Goal: Task Accomplishment & Management: Manage account settings

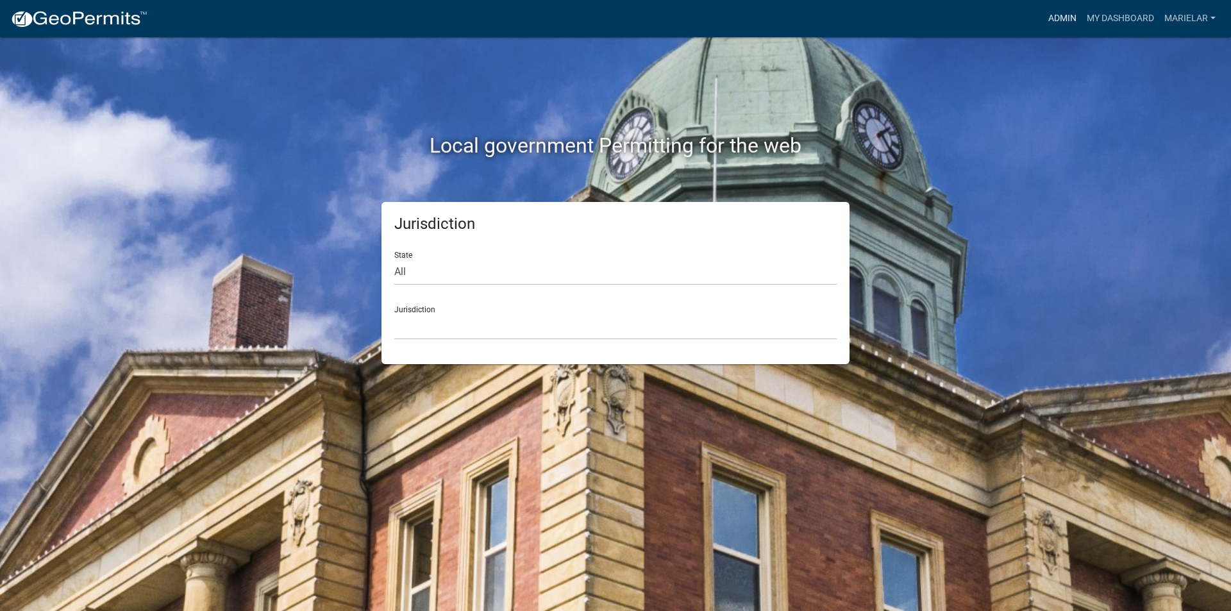
click at [1055, 21] on link "Admin" at bounding box center [1062, 18] width 38 height 24
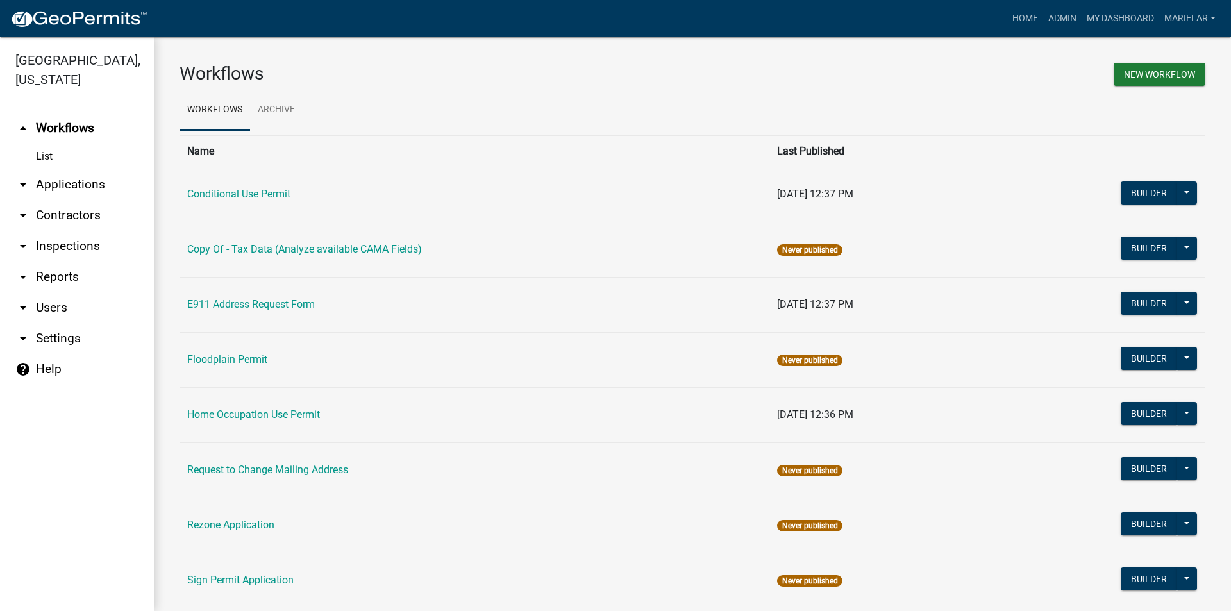
click at [24, 177] on icon "arrow_drop_down" at bounding box center [22, 184] width 15 height 15
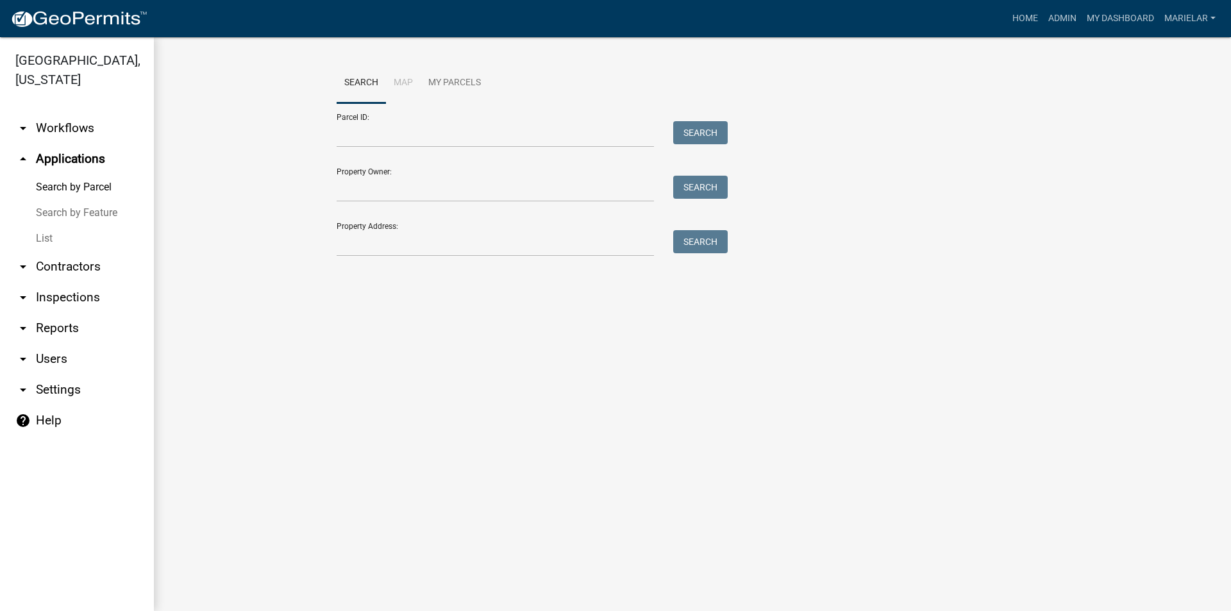
click at [46, 226] on link "List" at bounding box center [77, 239] width 154 height 26
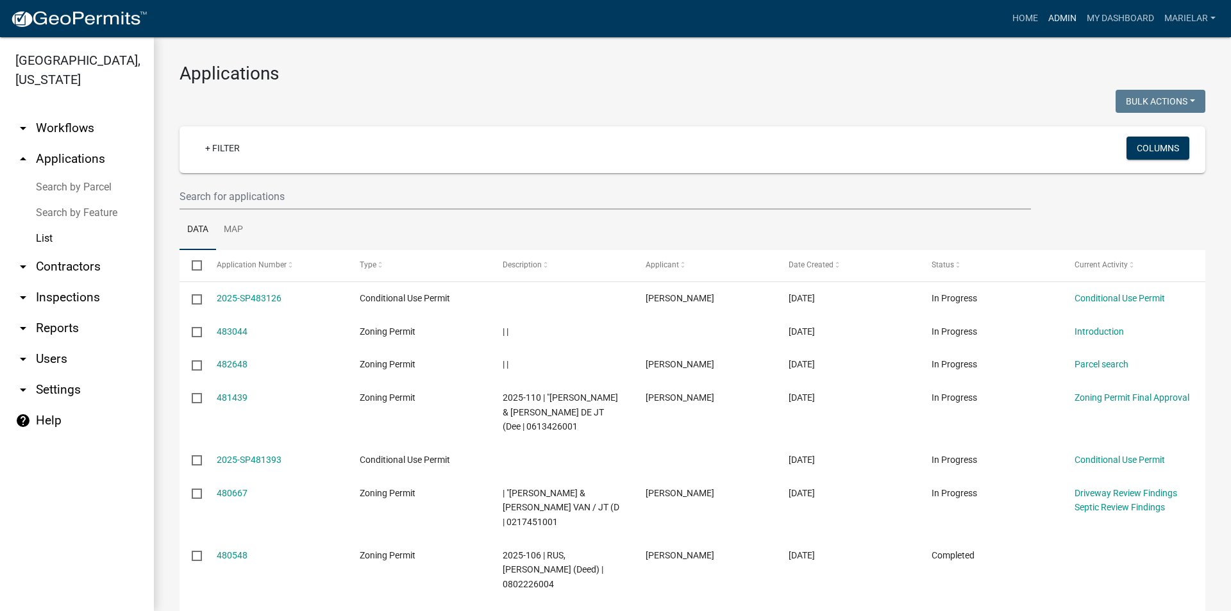
click at [1060, 19] on link "Admin" at bounding box center [1062, 18] width 38 height 24
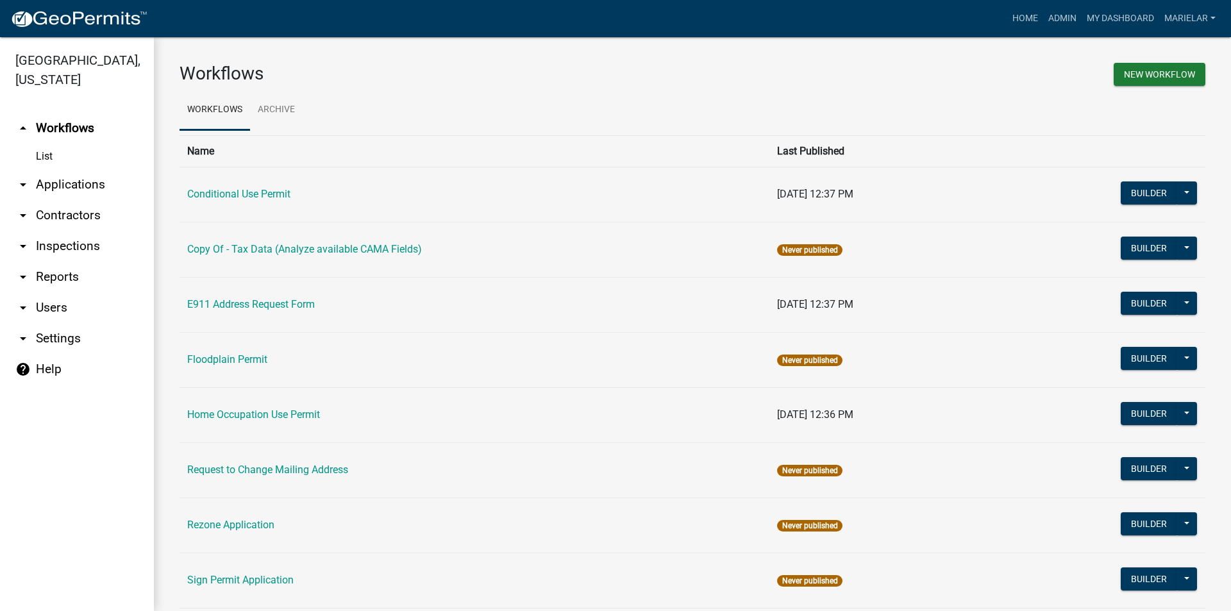
click at [23, 177] on icon "arrow_drop_down" at bounding box center [22, 184] width 15 height 15
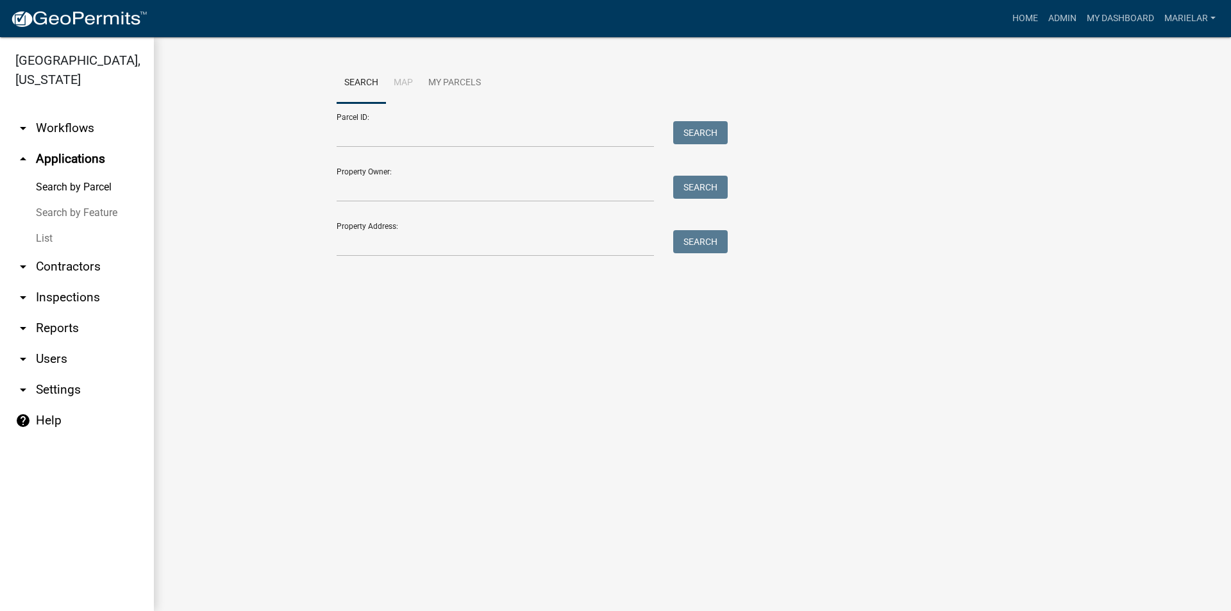
click at [40, 226] on link "List" at bounding box center [77, 239] width 154 height 26
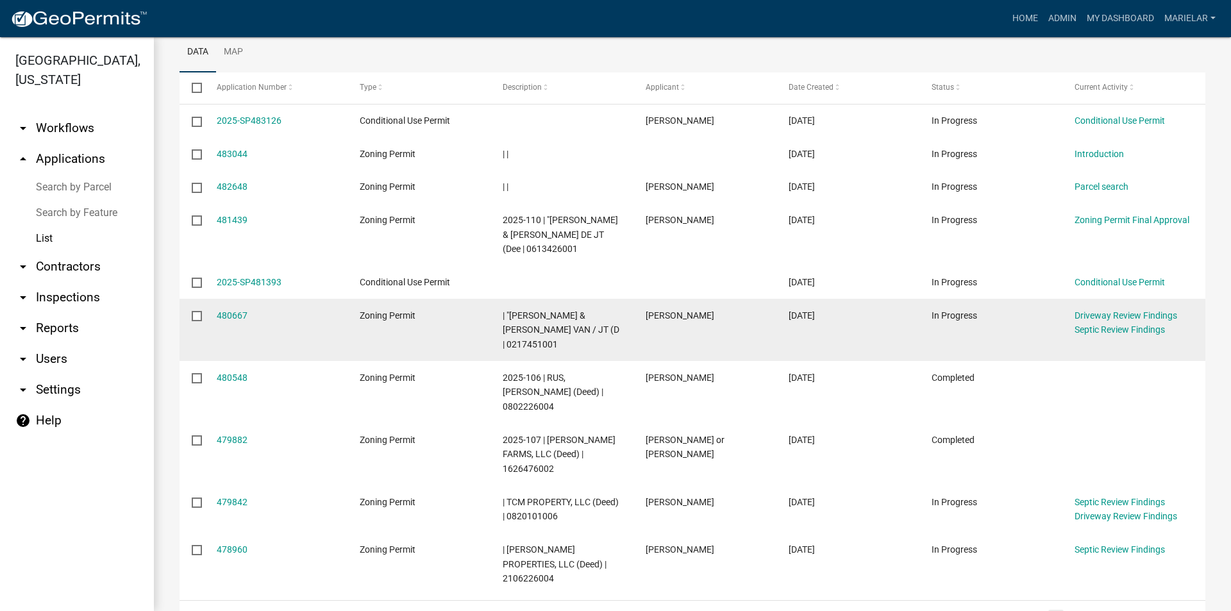
scroll to position [235, 0]
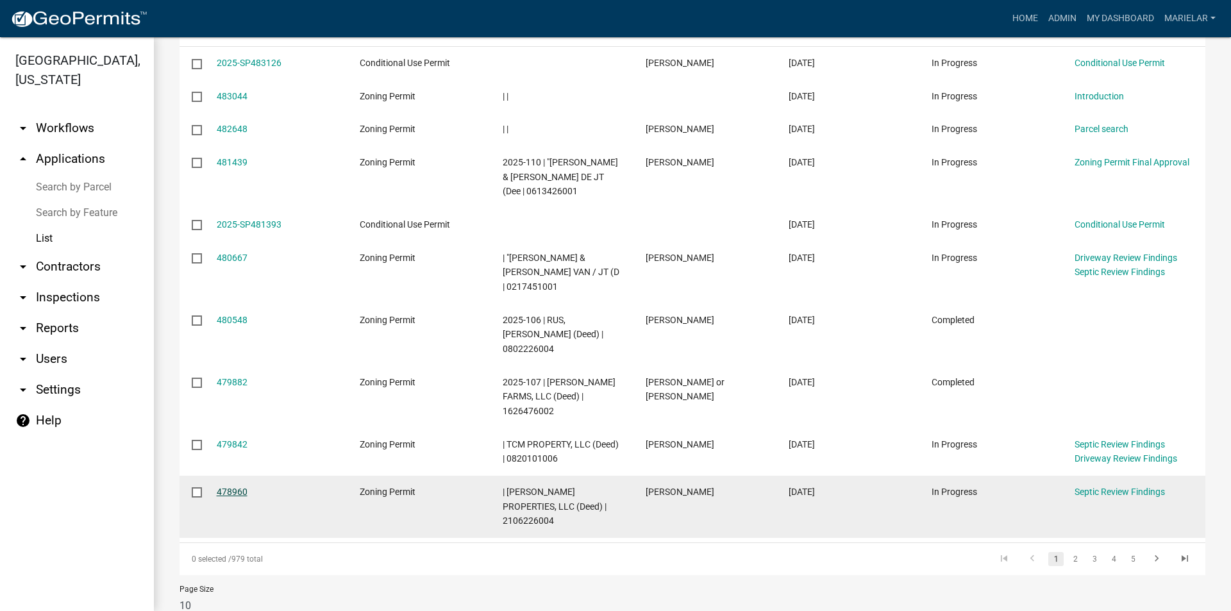
click at [237, 487] on link "478960" at bounding box center [232, 492] width 31 height 10
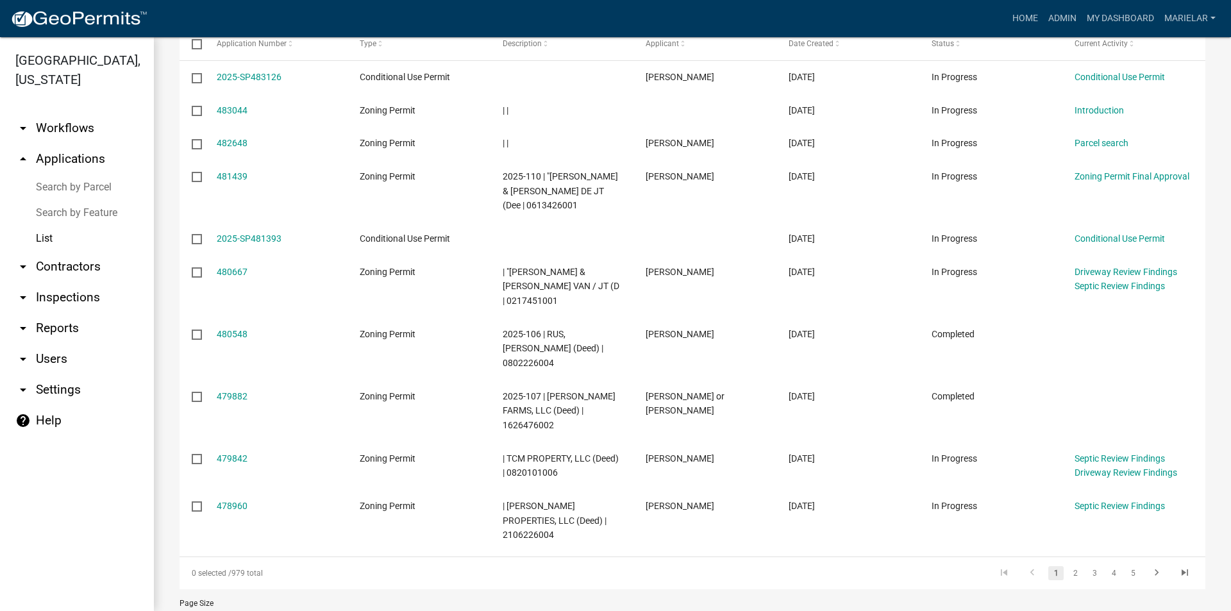
scroll to position [235, 0]
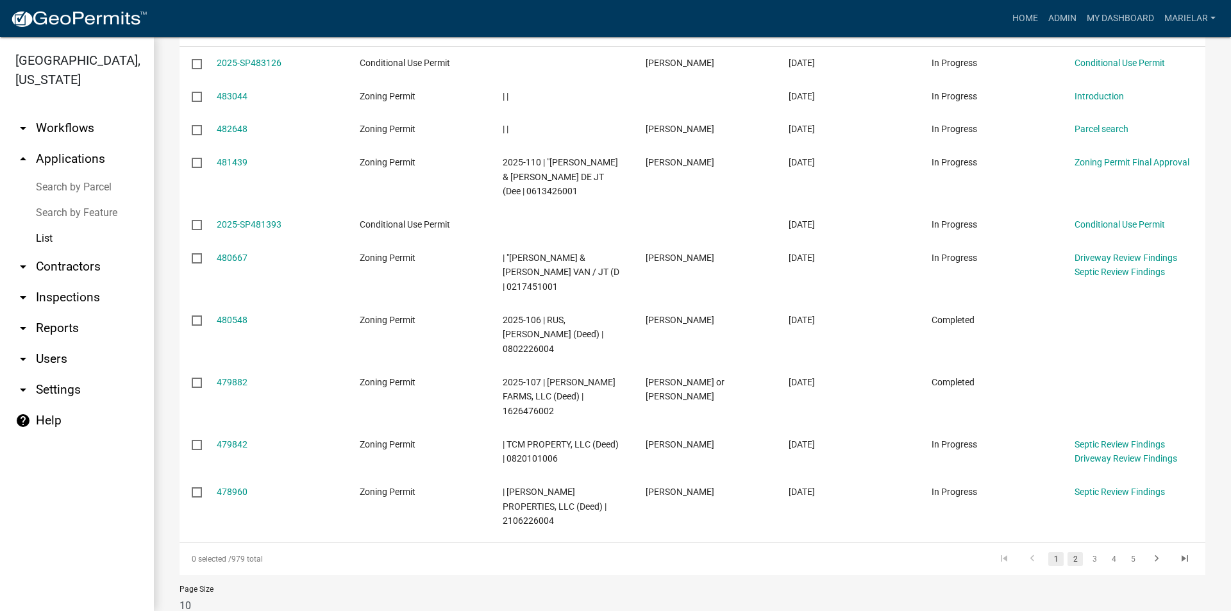
click at [1070, 552] on link "2" at bounding box center [1075, 559] width 15 height 14
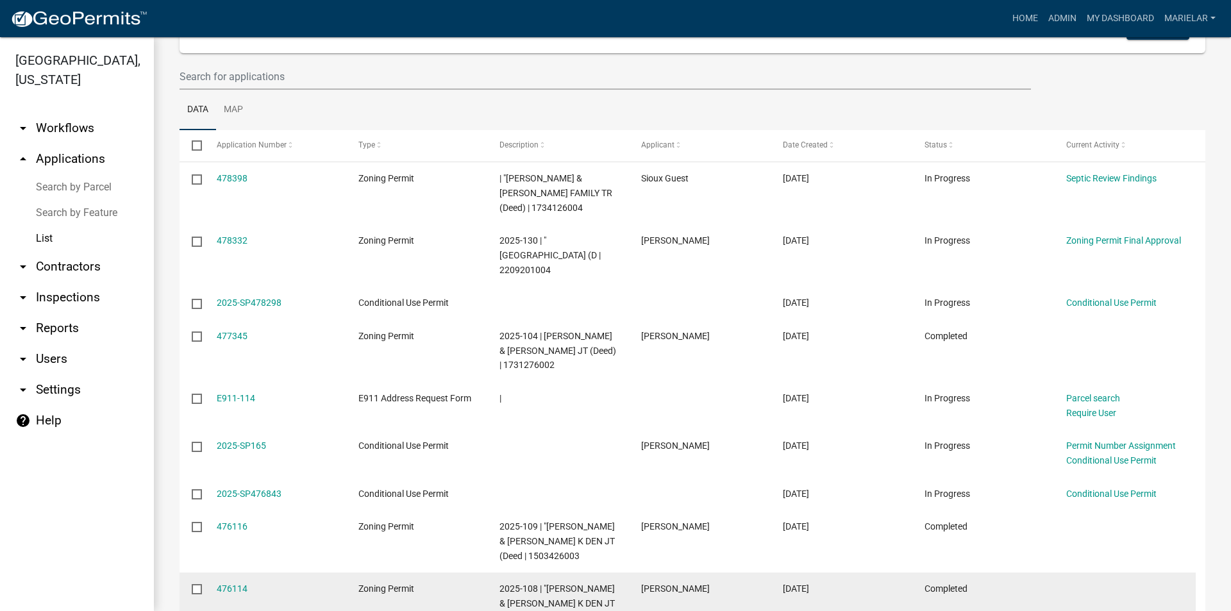
scroll to position [107, 0]
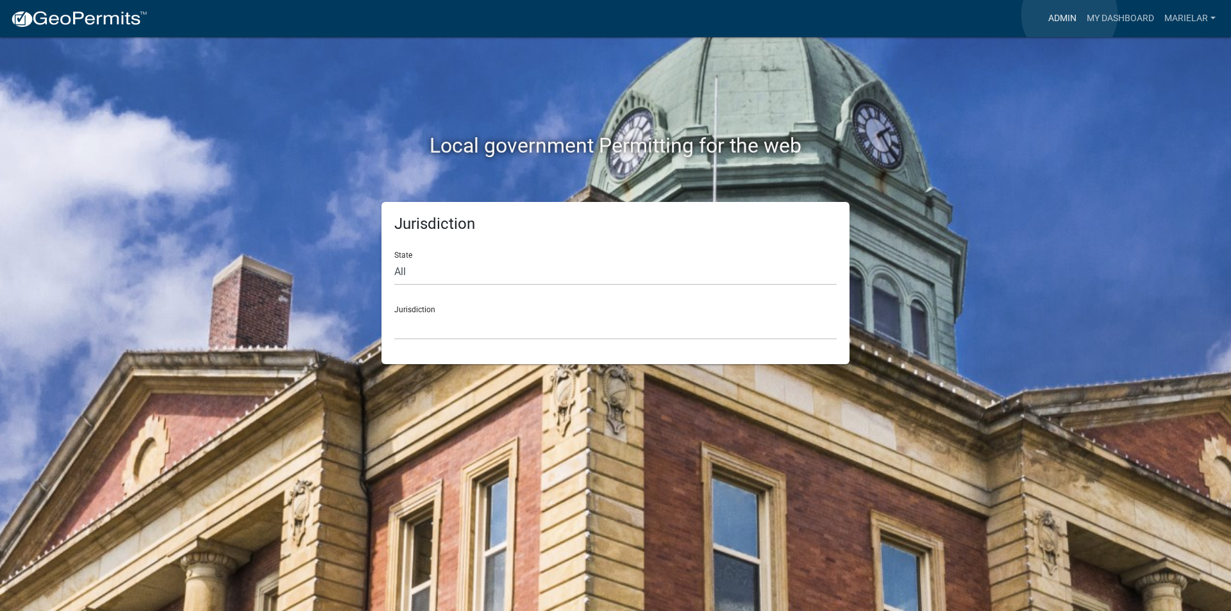
click at [1070, 15] on link "Admin" at bounding box center [1062, 18] width 38 height 24
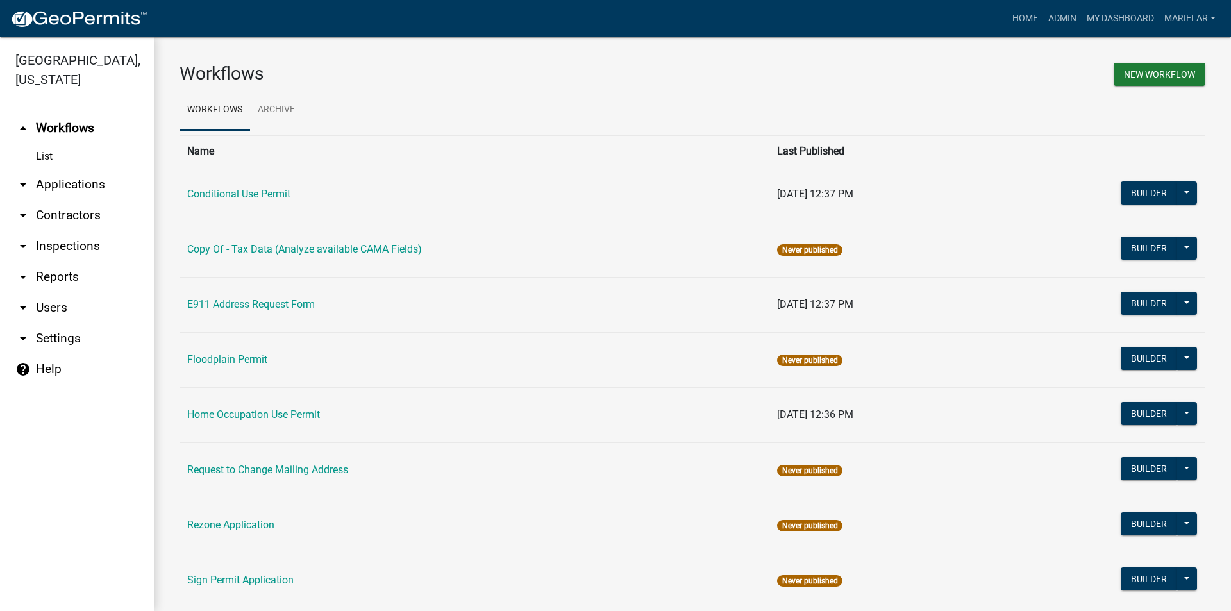
click at [24, 177] on icon "arrow_drop_down" at bounding box center [22, 184] width 15 height 15
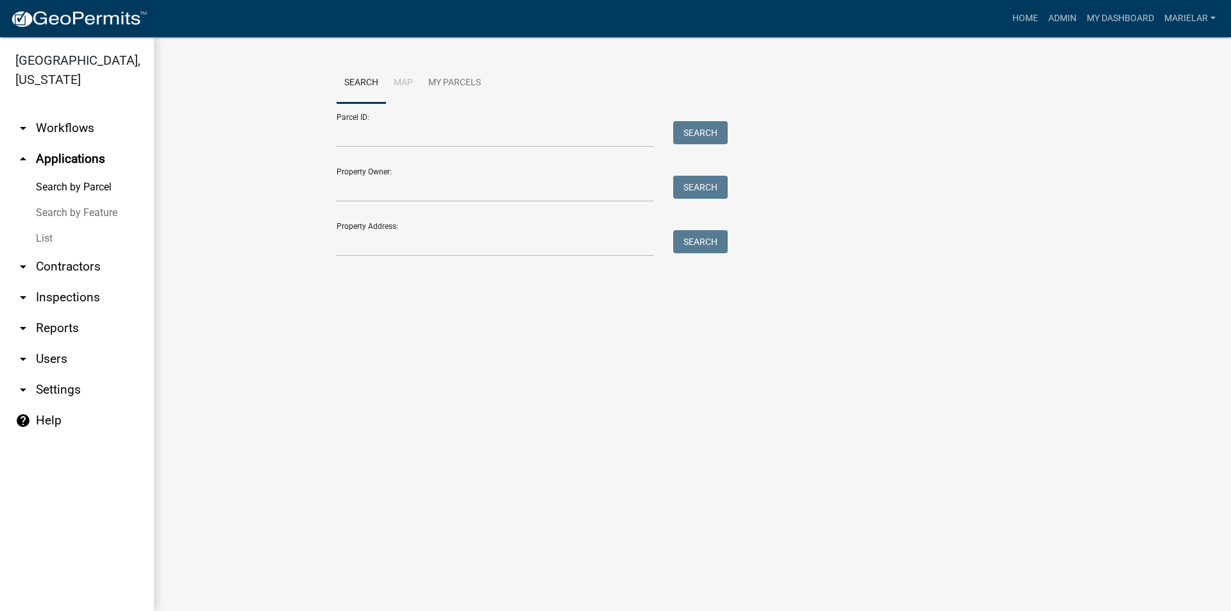
click at [48, 226] on link "List" at bounding box center [77, 239] width 154 height 26
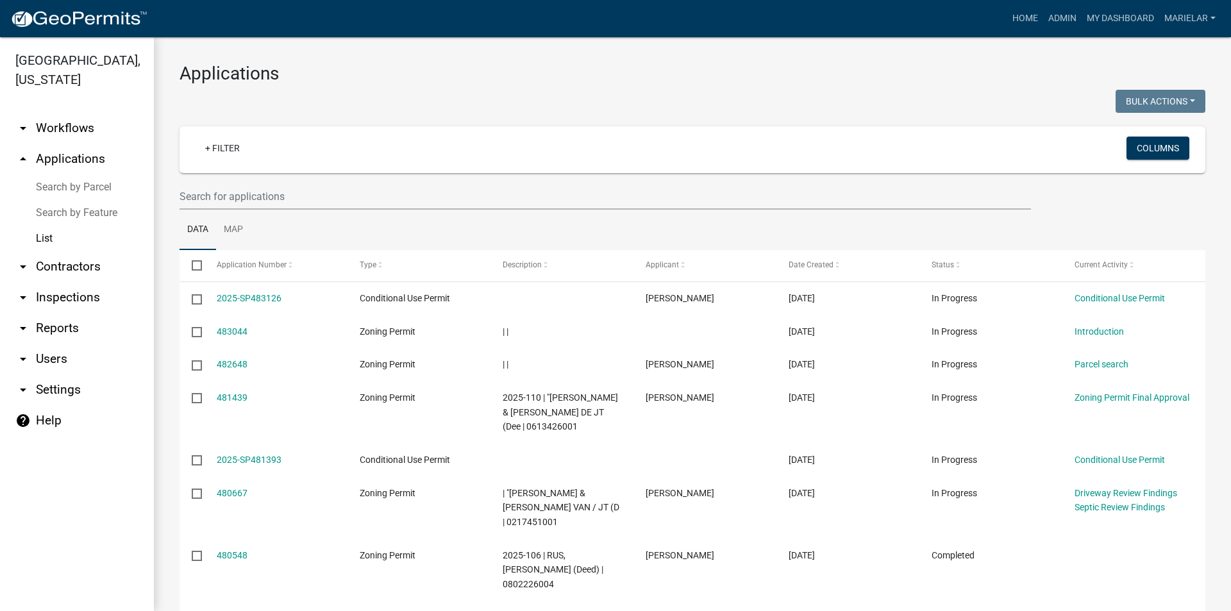
click at [645, 78] on h3 "Applications" at bounding box center [693, 74] width 1026 height 22
